Goal: Transaction & Acquisition: Purchase product/service

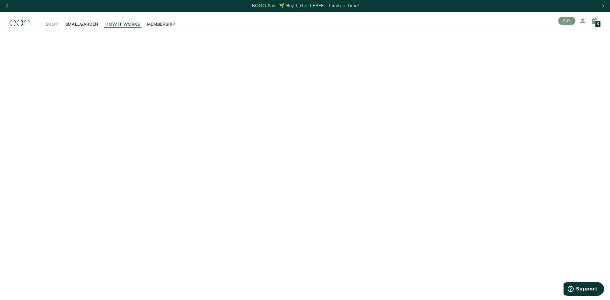
click at [55, 26] on span "SHOP" at bounding box center [52, 24] width 13 height 6
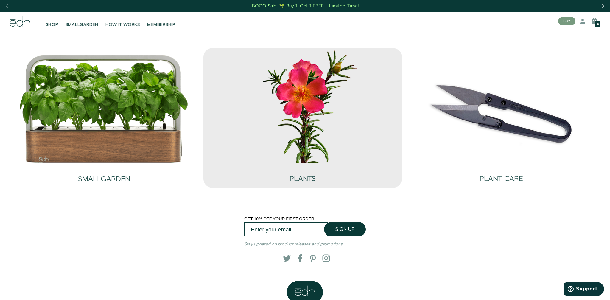
click at [341, 124] on img at bounding box center [302, 105] width 179 height 115
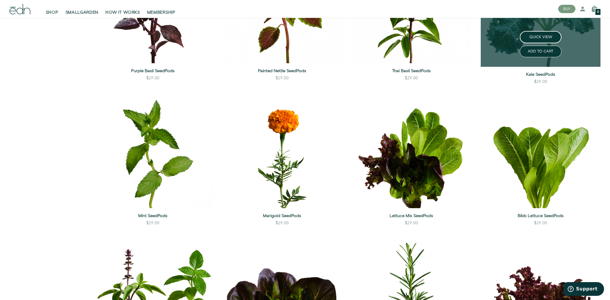
scroll to position [318, 0]
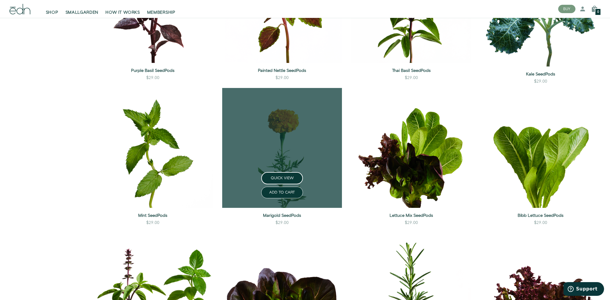
click at [306, 116] on link at bounding box center [282, 148] width 120 height 120
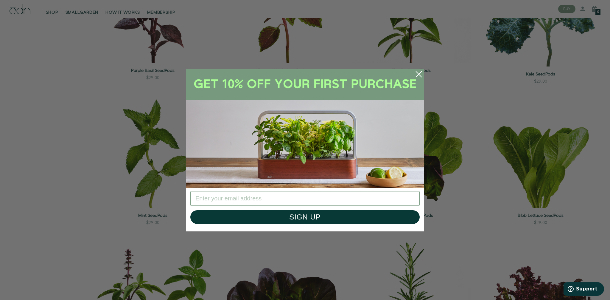
click at [419, 71] on circle "Close dialog" at bounding box center [418, 74] width 13 height 13
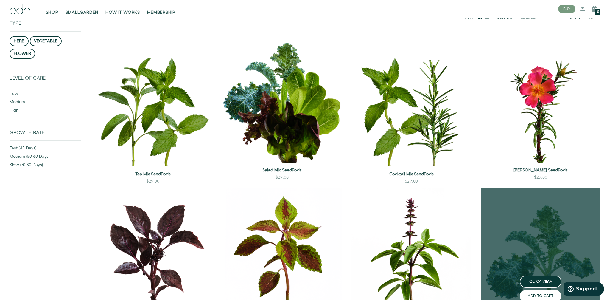
scroll to position [23, 0]
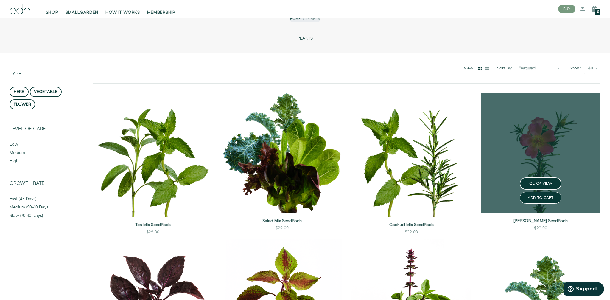
click at [535, 138] on link at bounding box center [541, 153] width 120 height 120
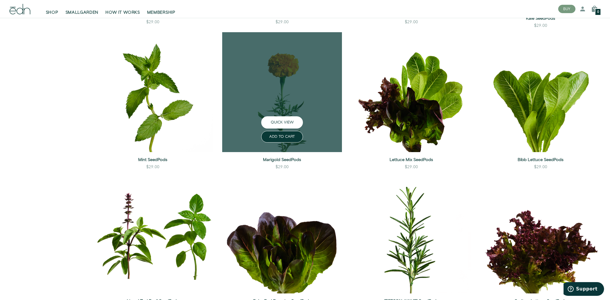
scroll to position [351, 0]
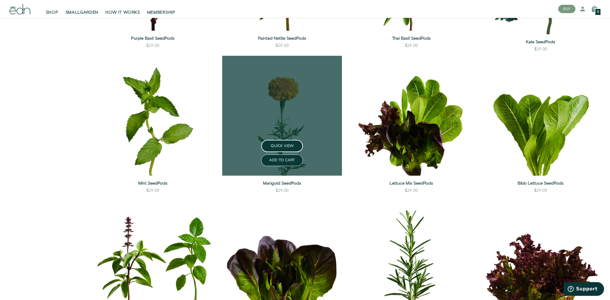
click at [292, 123] on link at bounding box center [282, 116] width 120 height 120
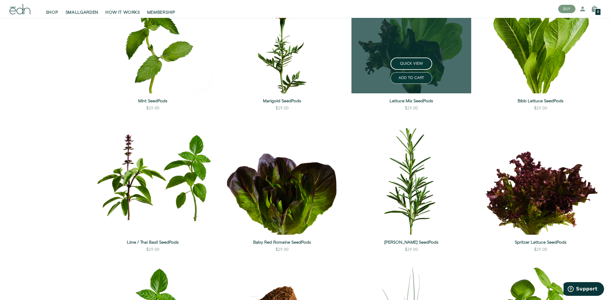
scroll to position [25, 0]
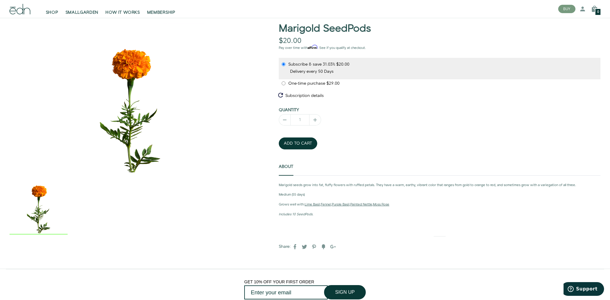
scroll to position [171, 0]
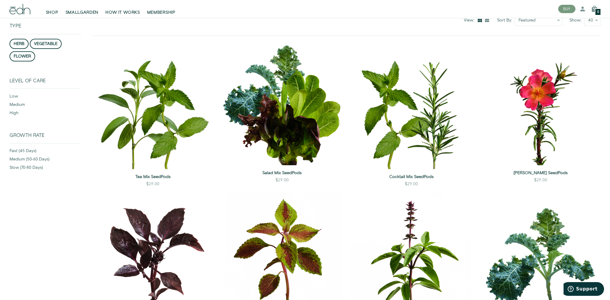
scroll to position [25, 0]
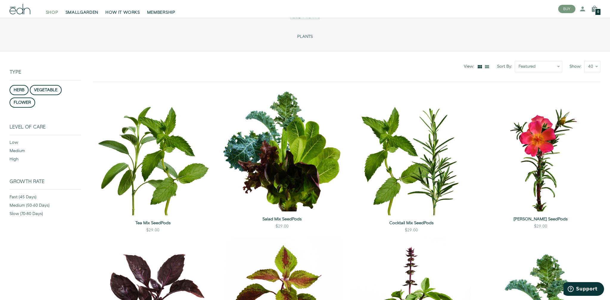
click at [53, 11] on span "SHOP" at bounding box center [52, 13] width 13 height 6
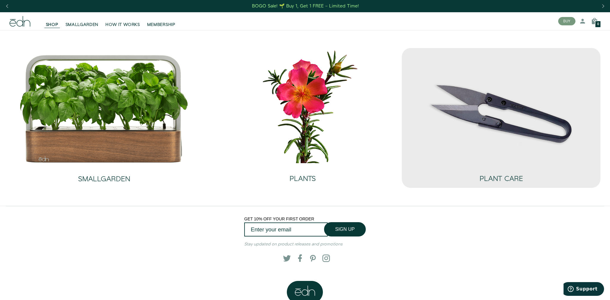
click at [502, 121] on img at bounding box center [501, 105] width 179 height 115
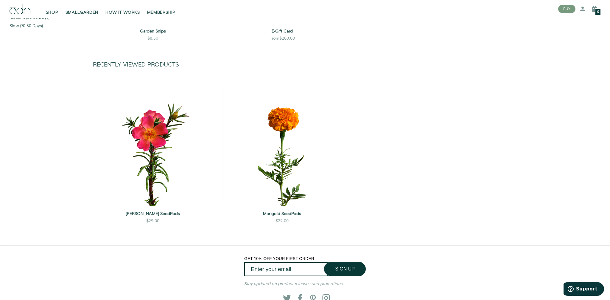
scroll to position [213, 0]
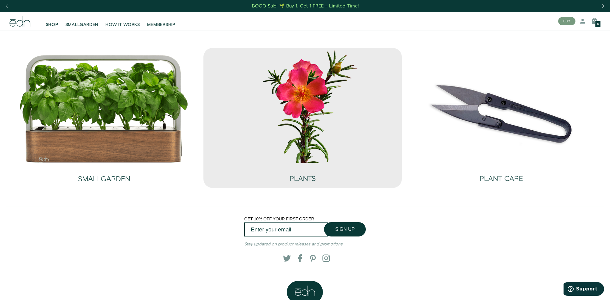
click at [326, 100] on img at bounding box center [302, 105] width 179 height 115
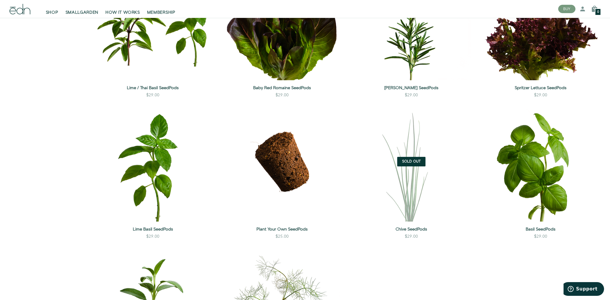
scroll to position [611, 0]
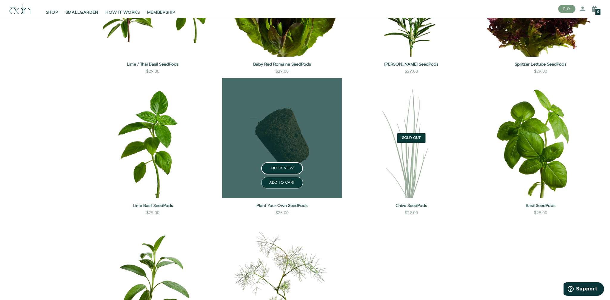
click at [277, 139] on link at bounding box center [282, 138] width 120 height 120
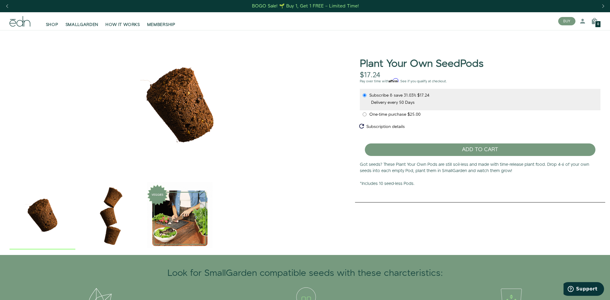
click at [475, 40] on div "Plant Your Own SeedPods $17.24 Unavailable Pay over time with Affirm . See if y…" at bounding box center [480, 113] width 250 height 157
